Goal: Browse casually: Explore the website without a specific task or goal

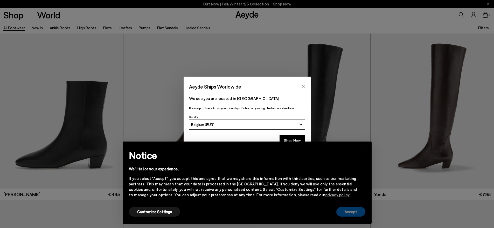
click at [350, 210] on button "Accept" at bounding box center [351, 212] width 29 height 10
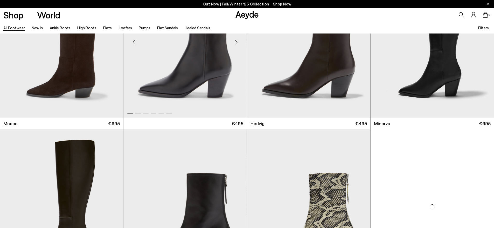
scroll to position [727, 0]
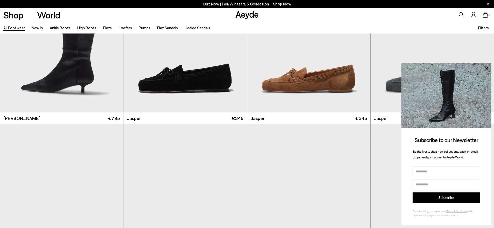
scroll to position [5371, 0]
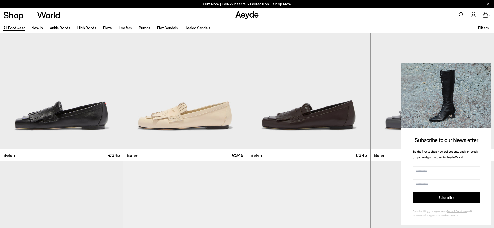
click at [486, 69] on icon at bounding box center [487, 68] width 3 height 3
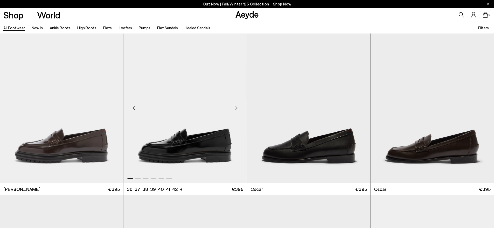
scroll to position [5709, 0]
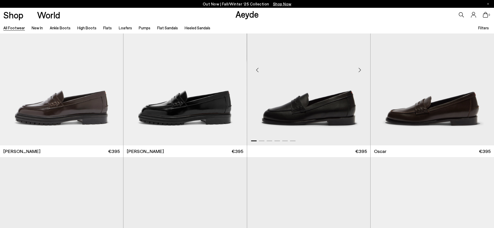
click at [361, 68] on div "Next slide" at bounding box center [360, 70] width 16 height 16
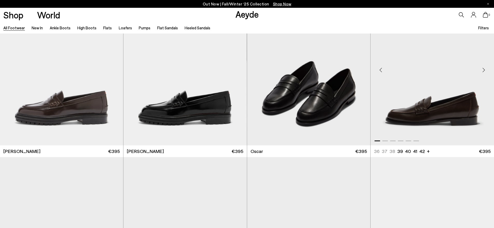
click at [484, 72] on div "Next slide" at bounding box center [484, 70] width 16 height 16
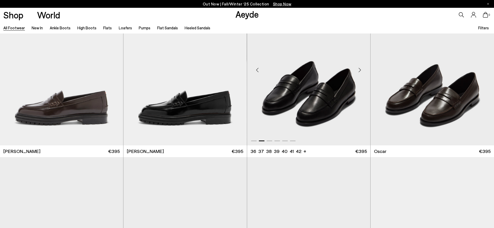
click at [357, 70] on div "Next slide" at bounding box center [360, 70] width 16 height 16
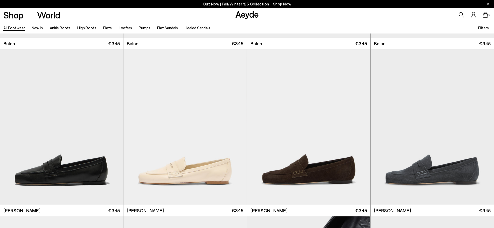
scroll to position [5475, 0]
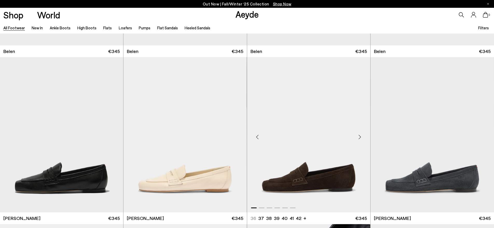
click at [362, 137] on div "Next slide" at bounding box center [360, 137] width 16 height 16
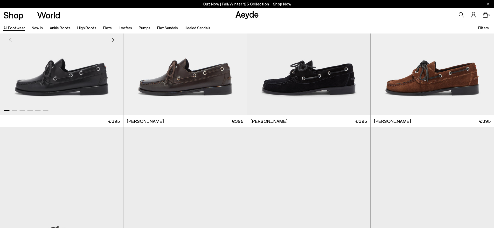
scroll to position [6228, 0]
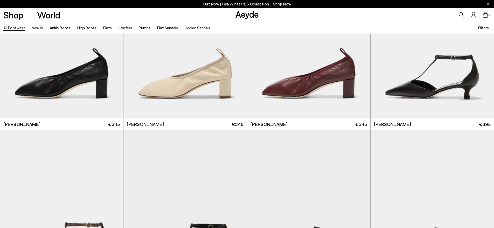
scroll to position [7136, 0]
